Goal: Information Seeking & Learning: Learn about a topic

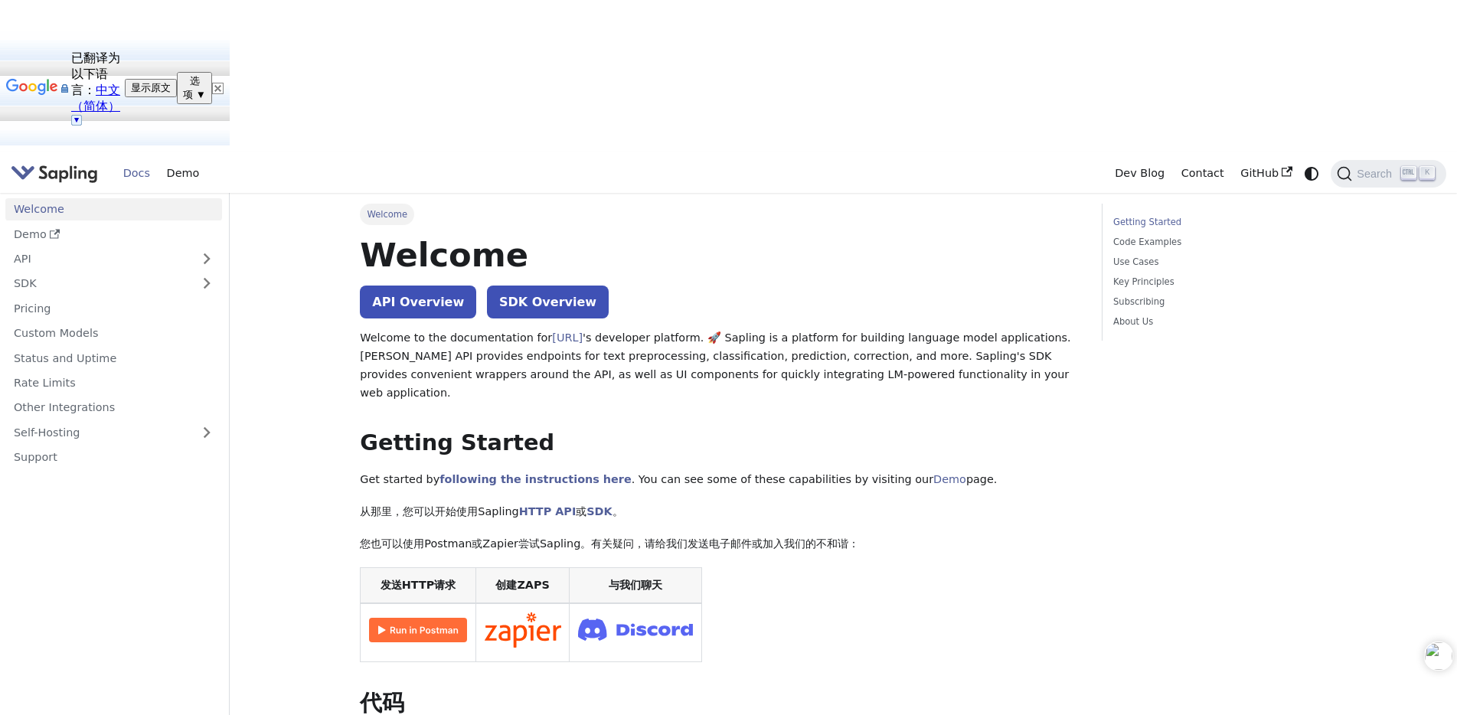
click at [1025, 471] on p "Get started by following the instructions here . You can see some of these capa…" at bounding box center [720, 480] width 720 height 18
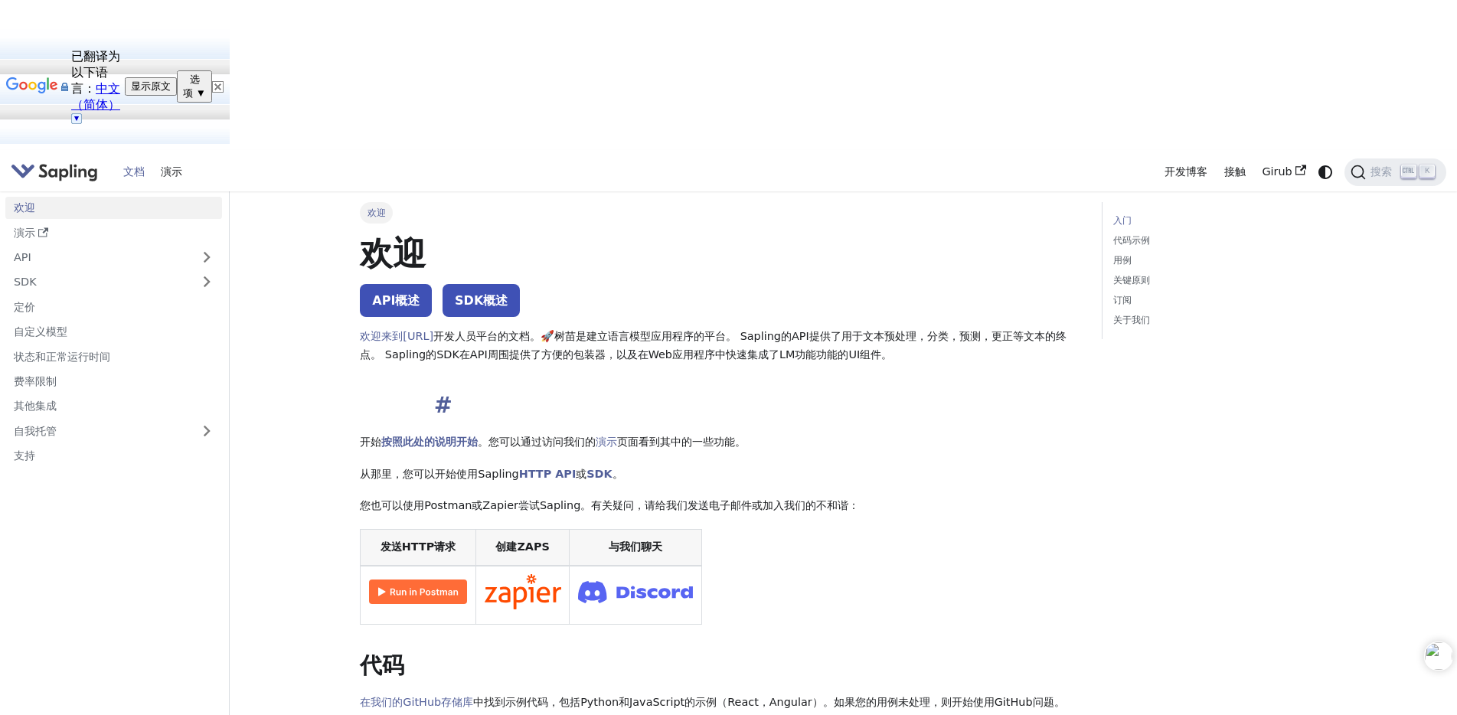
scroll to position [1, 0]
click at [224, 82] on img at bounding box center [217, 87] width 11 height 11
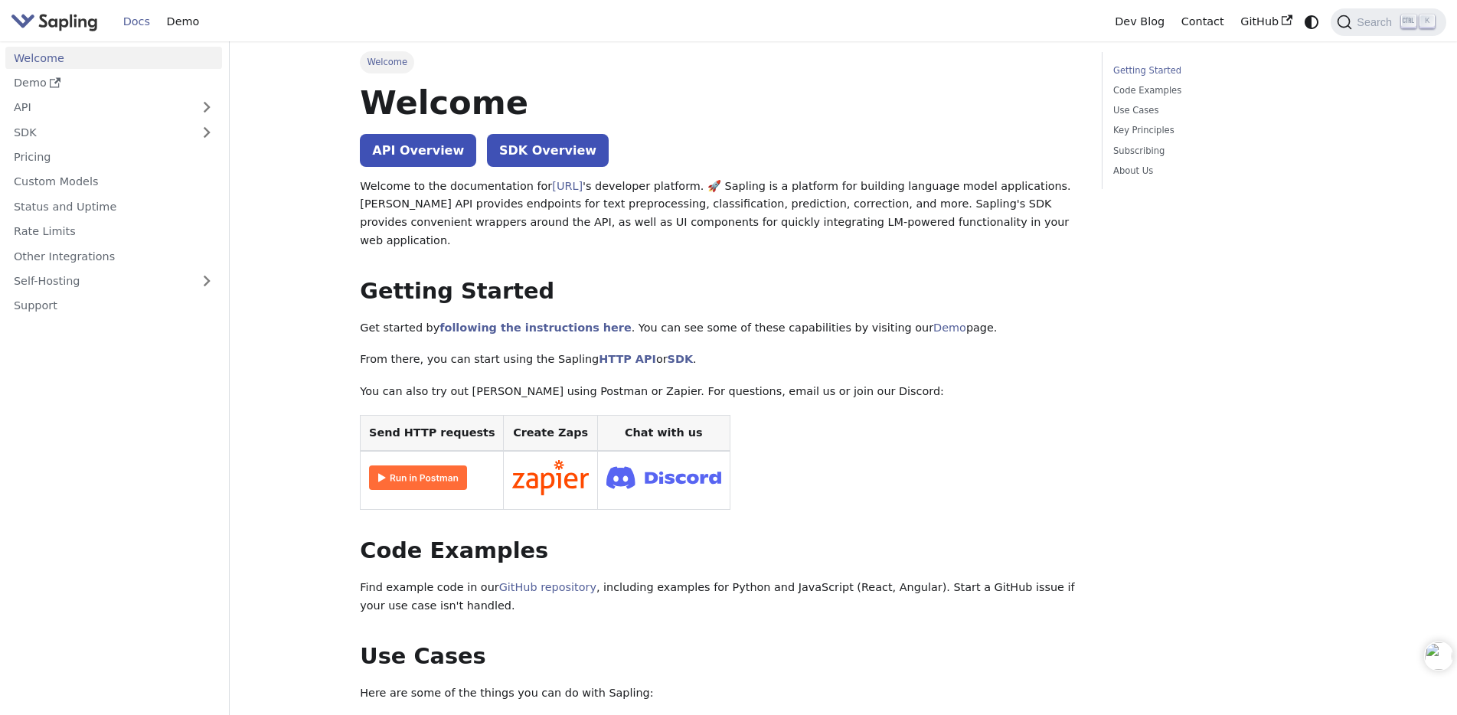
drag, startPoint x: 835, startPoint y: 119, endPoint x: 378, endPoint y: 15, distance: 468.9
click at [835, 119] on h1 "Welcome" at bounding box center [720, 102] width 720 height 41
click at [35, 86] on link "Demo" at bounding box center [113, 83] width 217 height 22
click at [28, 111] on link "API" at bounding box center [98, 107] width 186 height 22
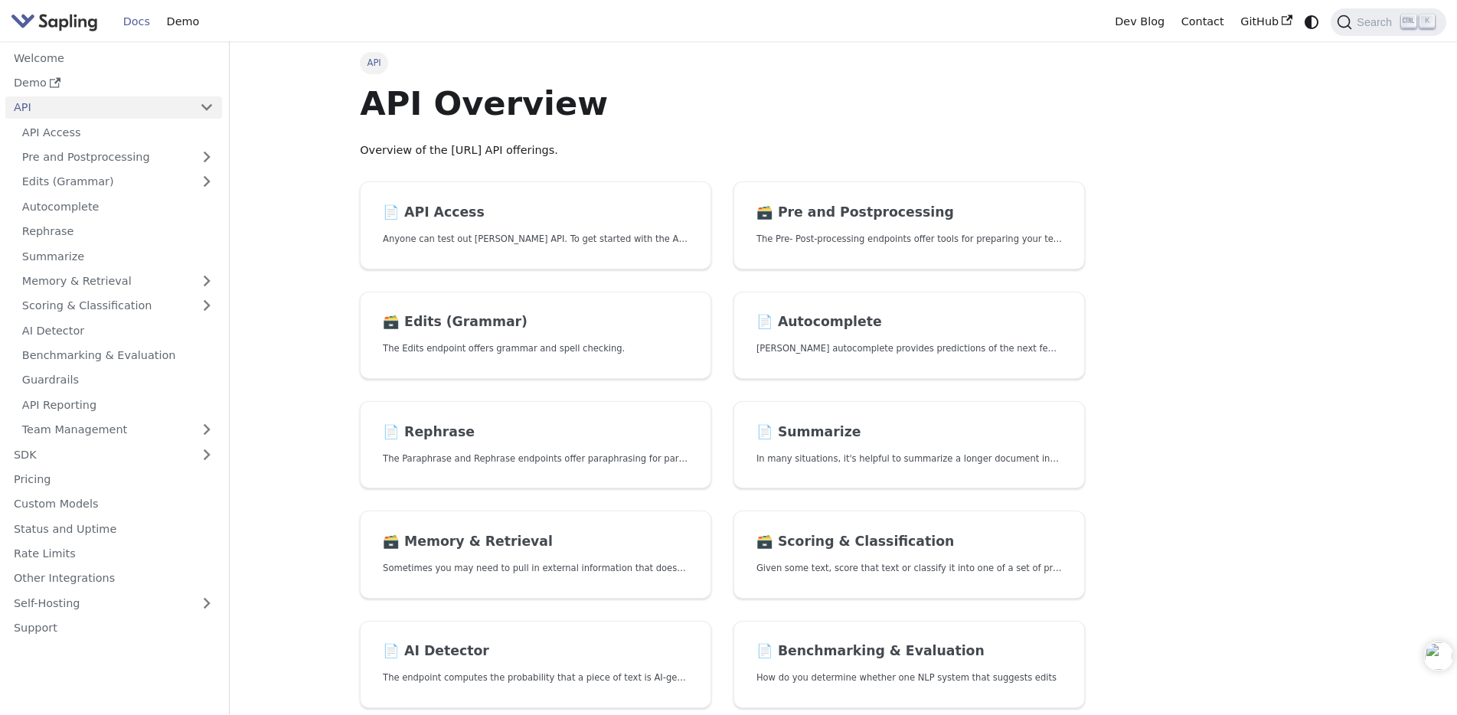
click at [37, 110] on link "API" at bounding box center [98, 107] width 186 height 22
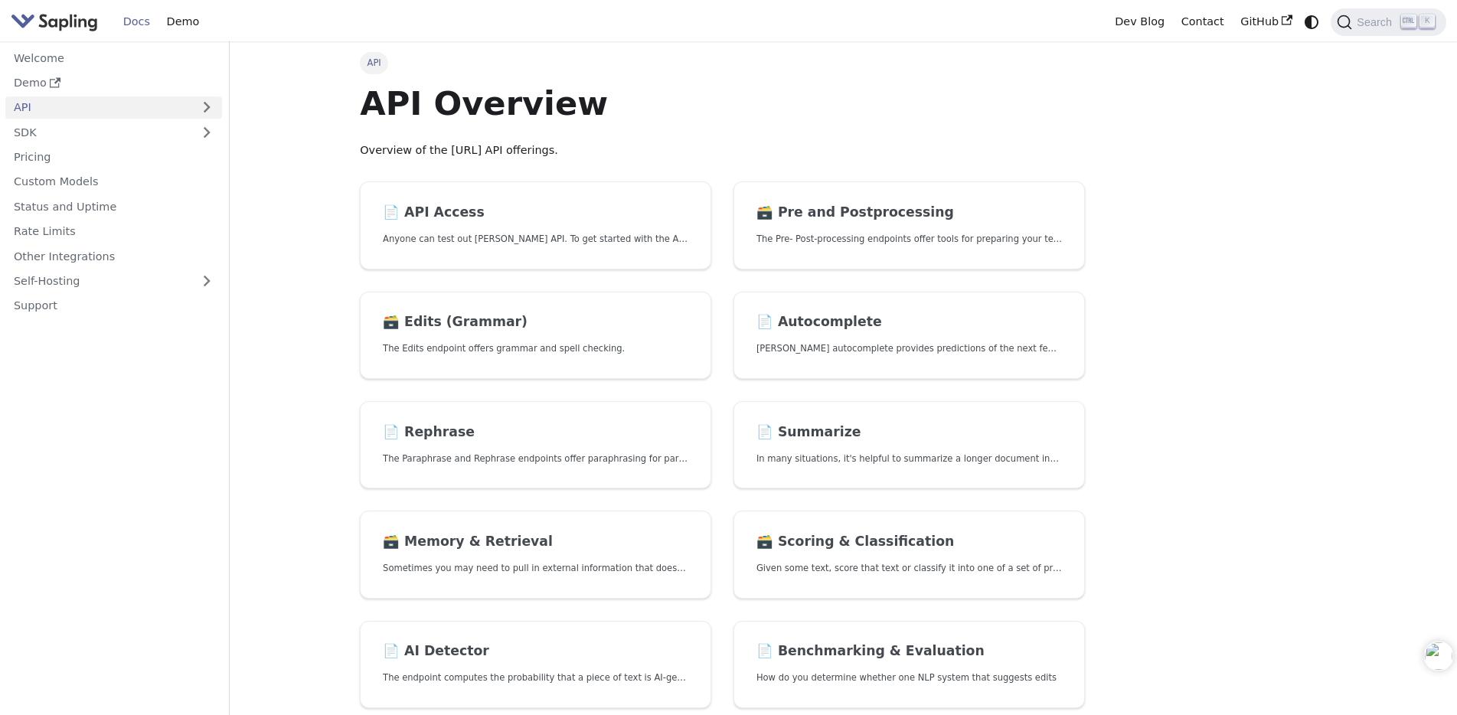
click at [43, 18] on img "Main" at bounding box center [54, 22] width 87 height 22
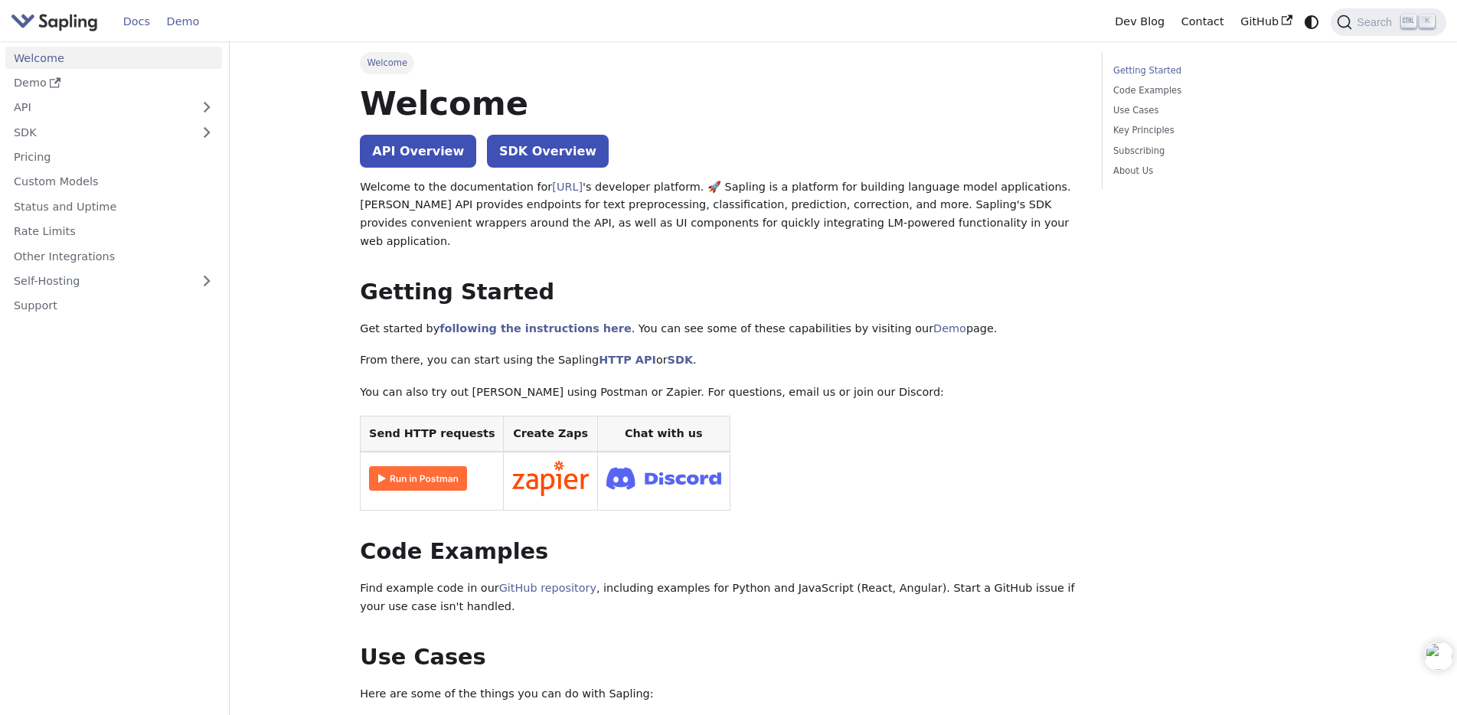
click at [181, 24] on link "Demo" at bounding box center [183, 22] width 49 height 24
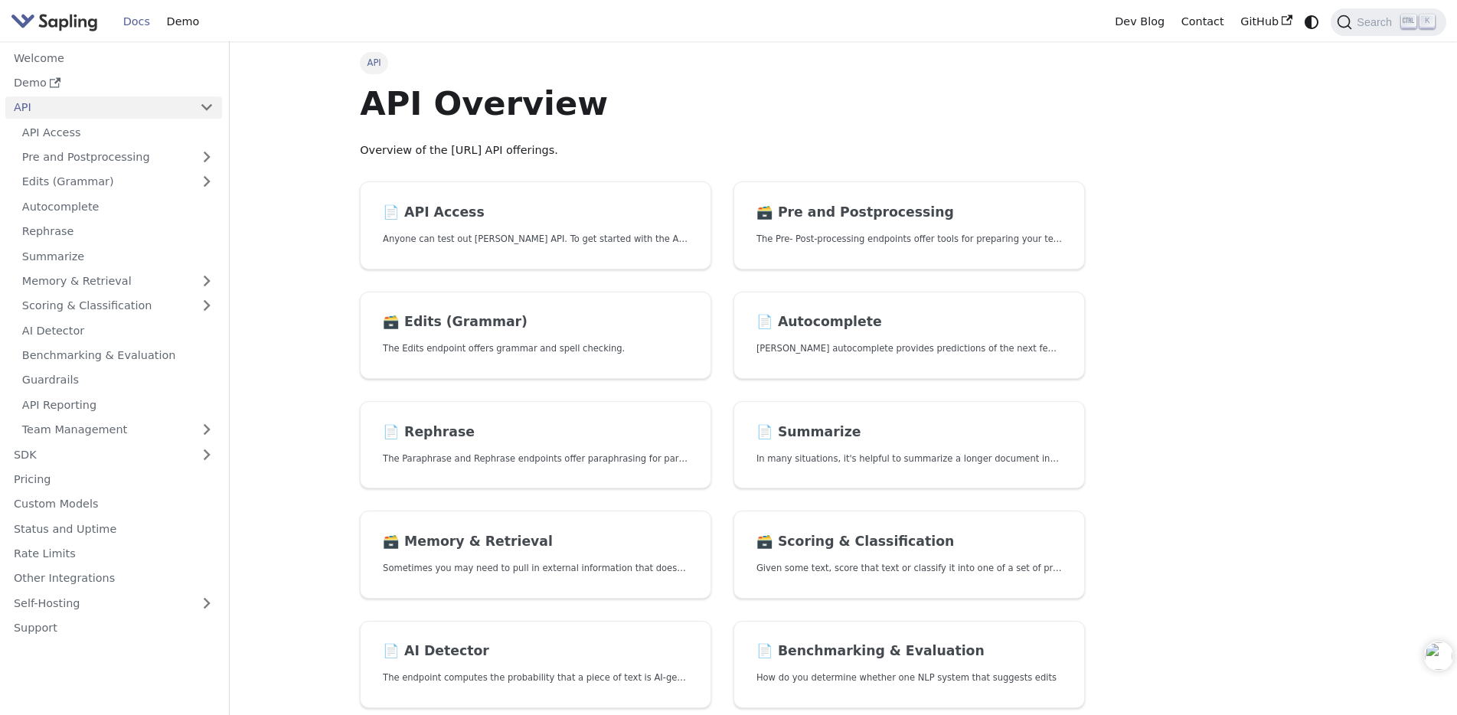
scroll to position [1, 0]
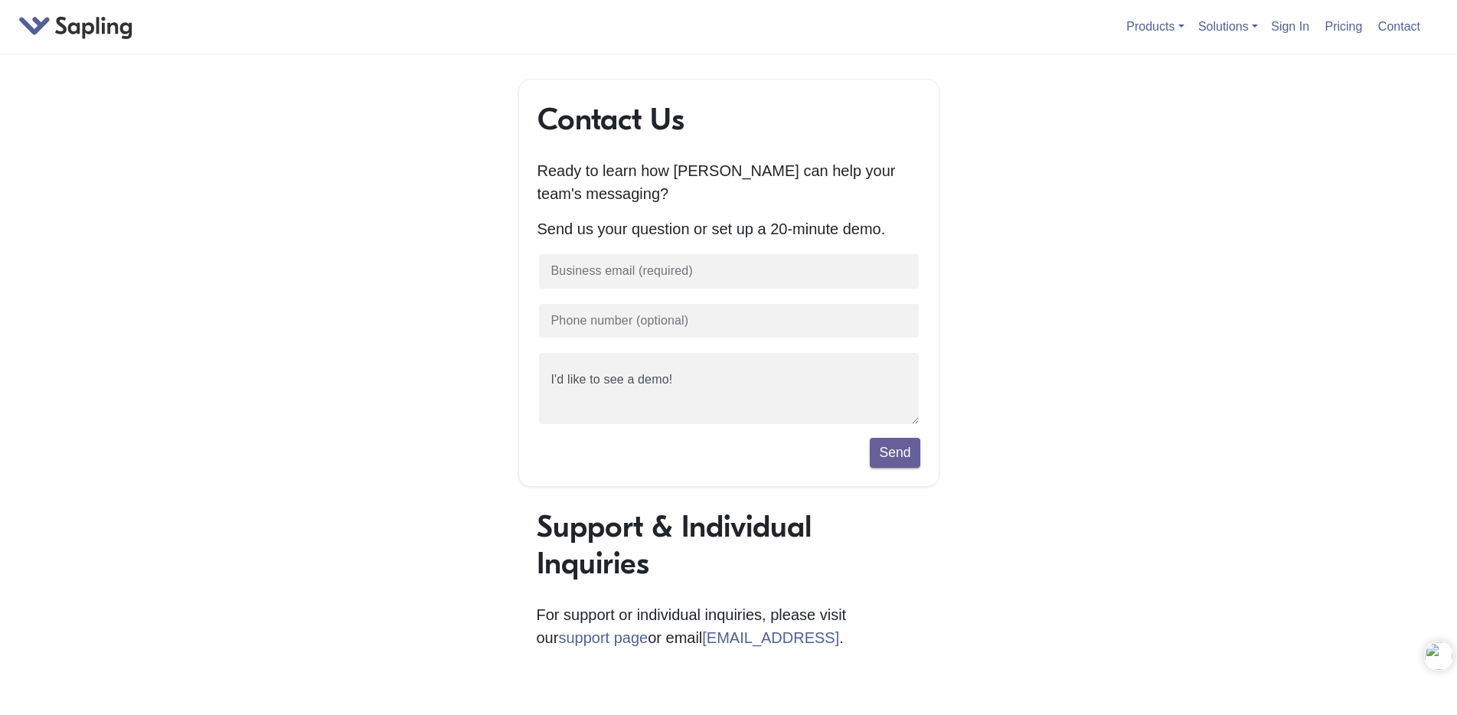
click at [399, 300] on div "Contact Us Ready to learn how Sapling can help your team's messaging? Send us y…" at bounding box center [729, 541] width 873 height 924
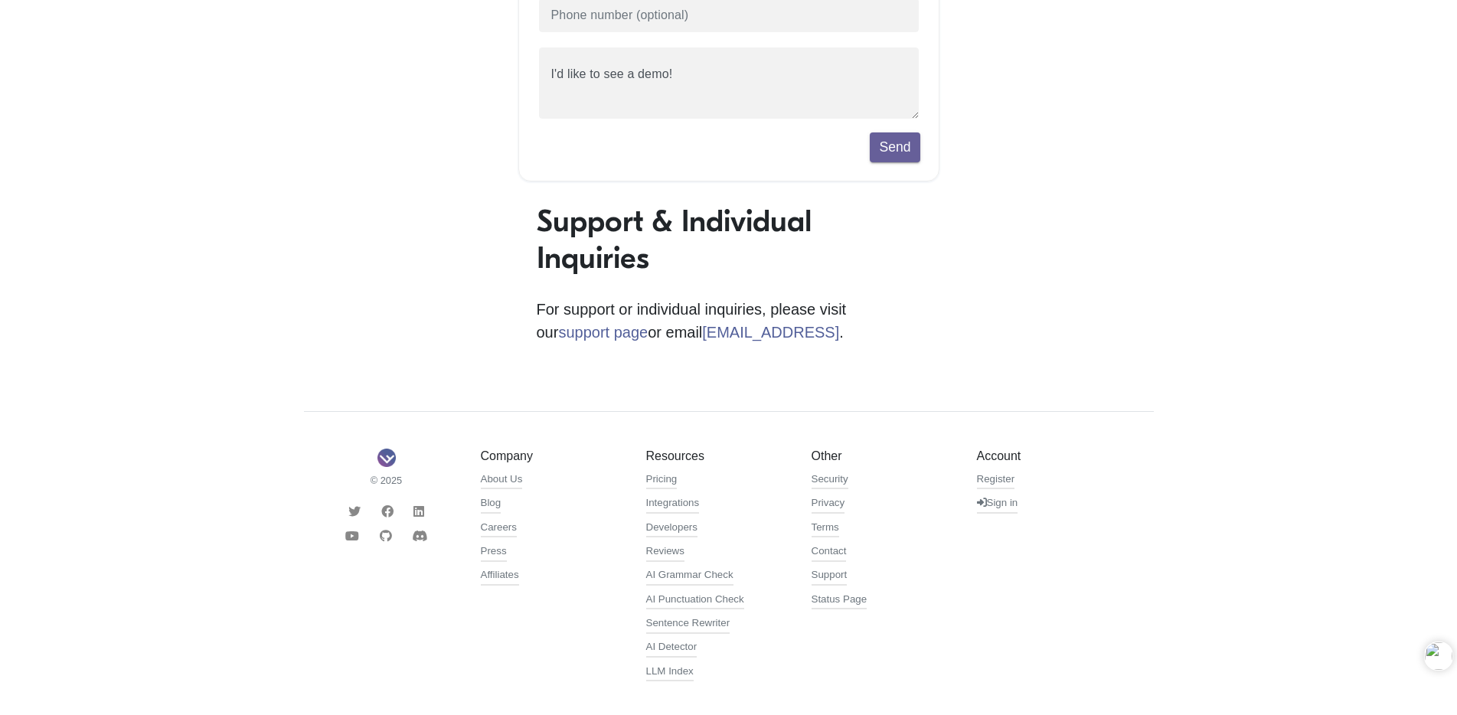
scroll to position [306, 0]
click at [127, 339] on body "Products API / SDK Grammar AI Detection Autocomplete Snippets Rephrase Chat Ass…" at bounding box center [728, 275] width 1457 height 1163
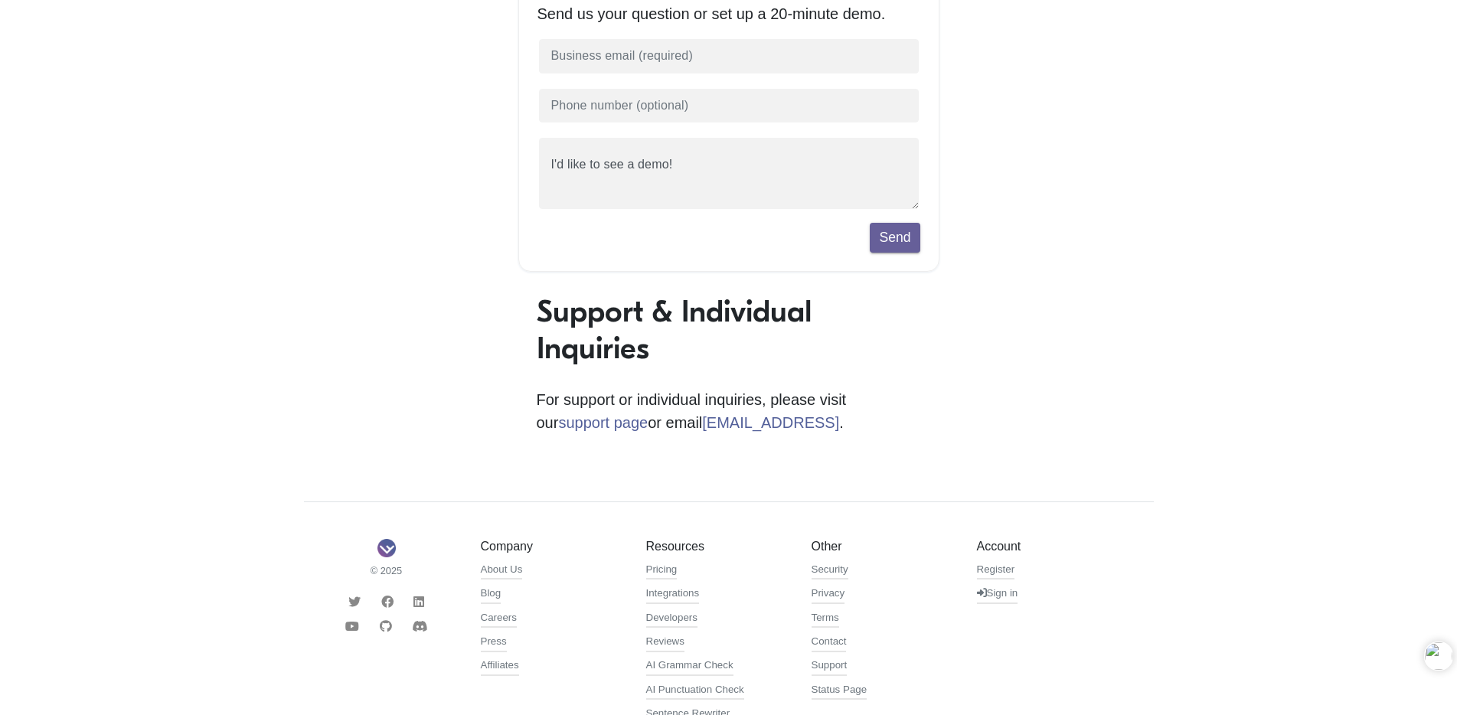
scroll to position [0, 0]
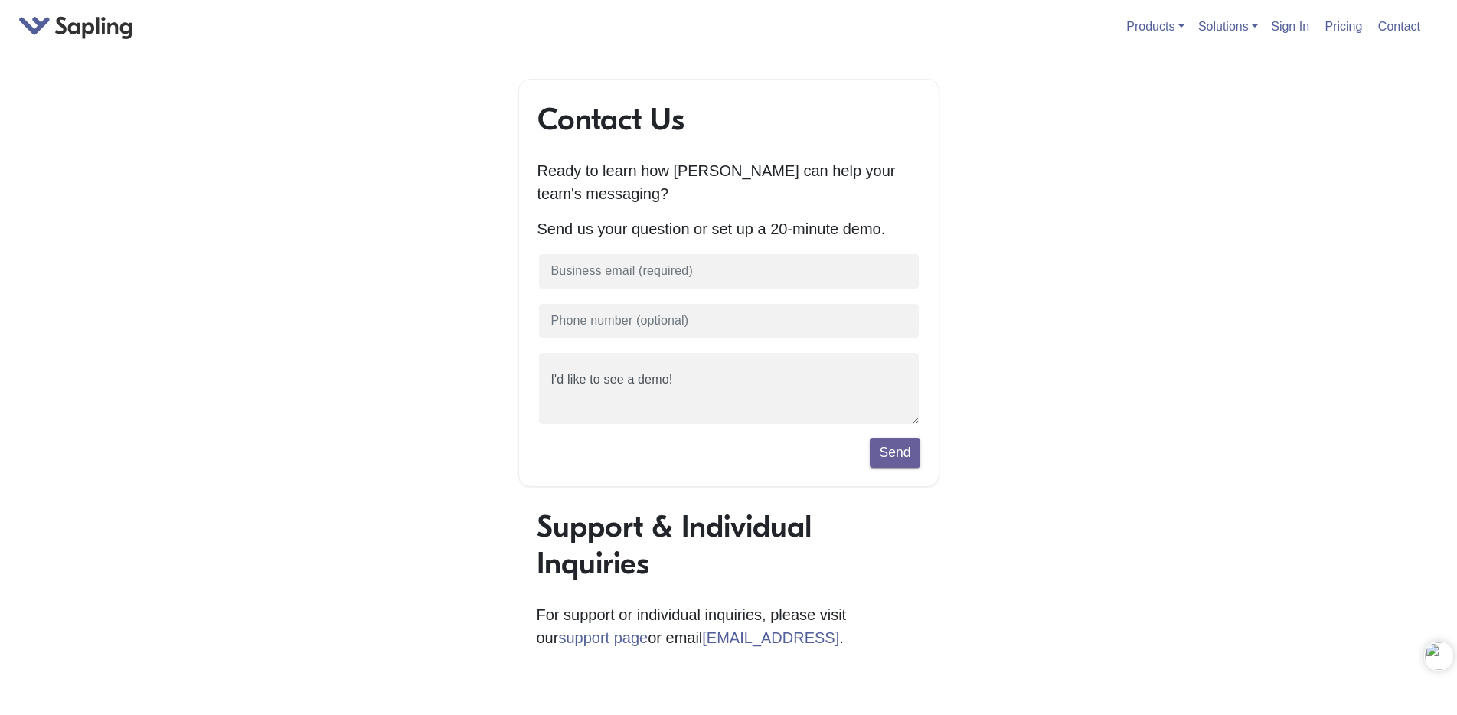
click at [404, 304] on div "Contact Us Ready to learn how Sapling can help your team's messaging? Send us y…" at bounding box center [729, 541] width 873 height 924
click at [1334, 25] on link "Pricing" at bounding box center [1344, 26] width 50 height 25
